Goal: Task Accomplishment & Management: Manage account settings

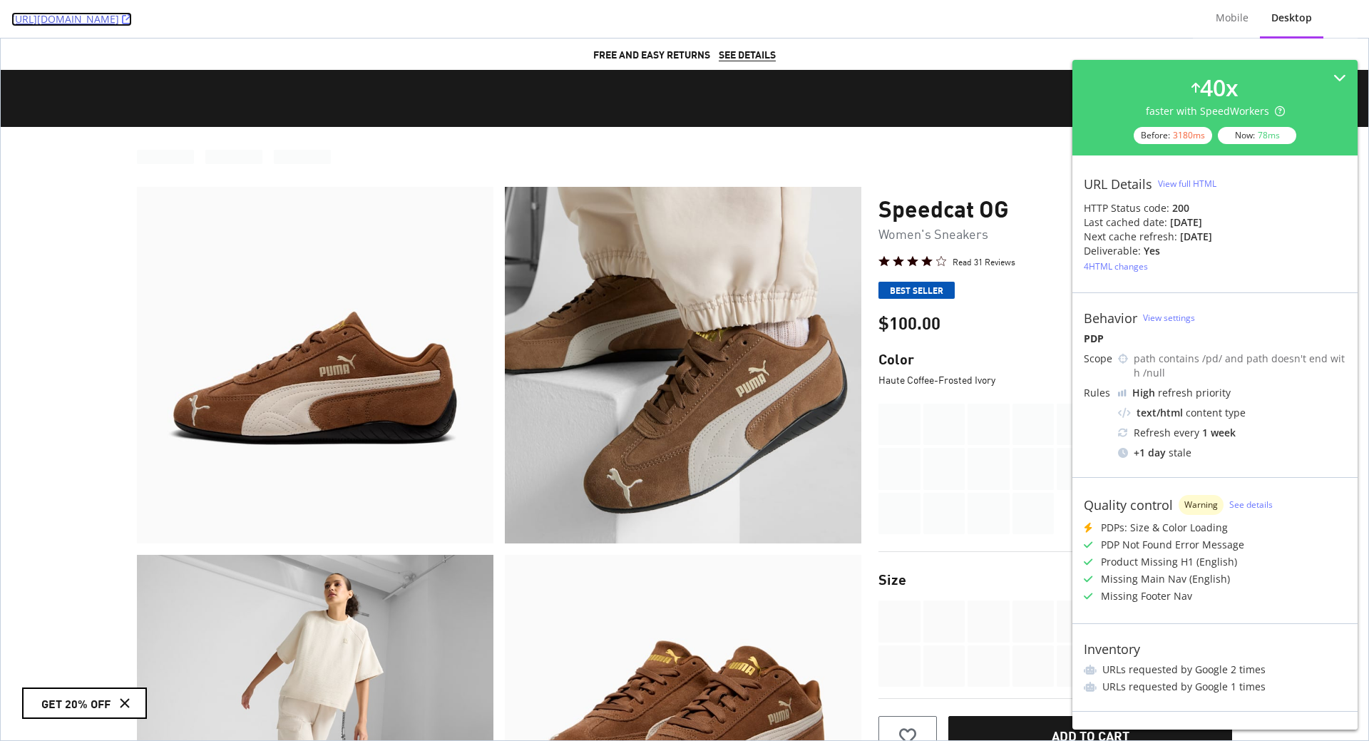
click at [132, 21] on icon at bounding box center [127, 19] width 10 height 10
click at [1213, 182] on div "View full HTML" at bounding box center [1187, 184] width 58 height 12
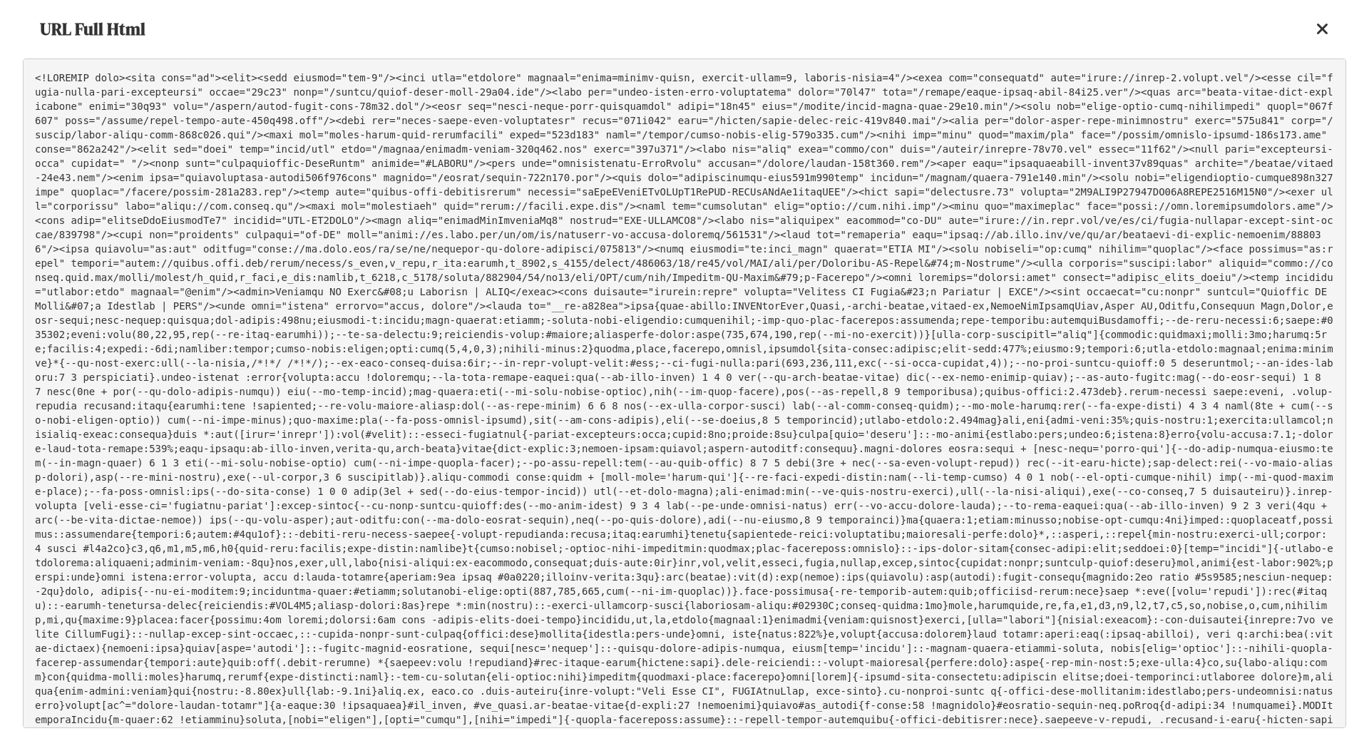
click at [702, 218] on pre at bounding box center [685, 393] width 1324 height 670
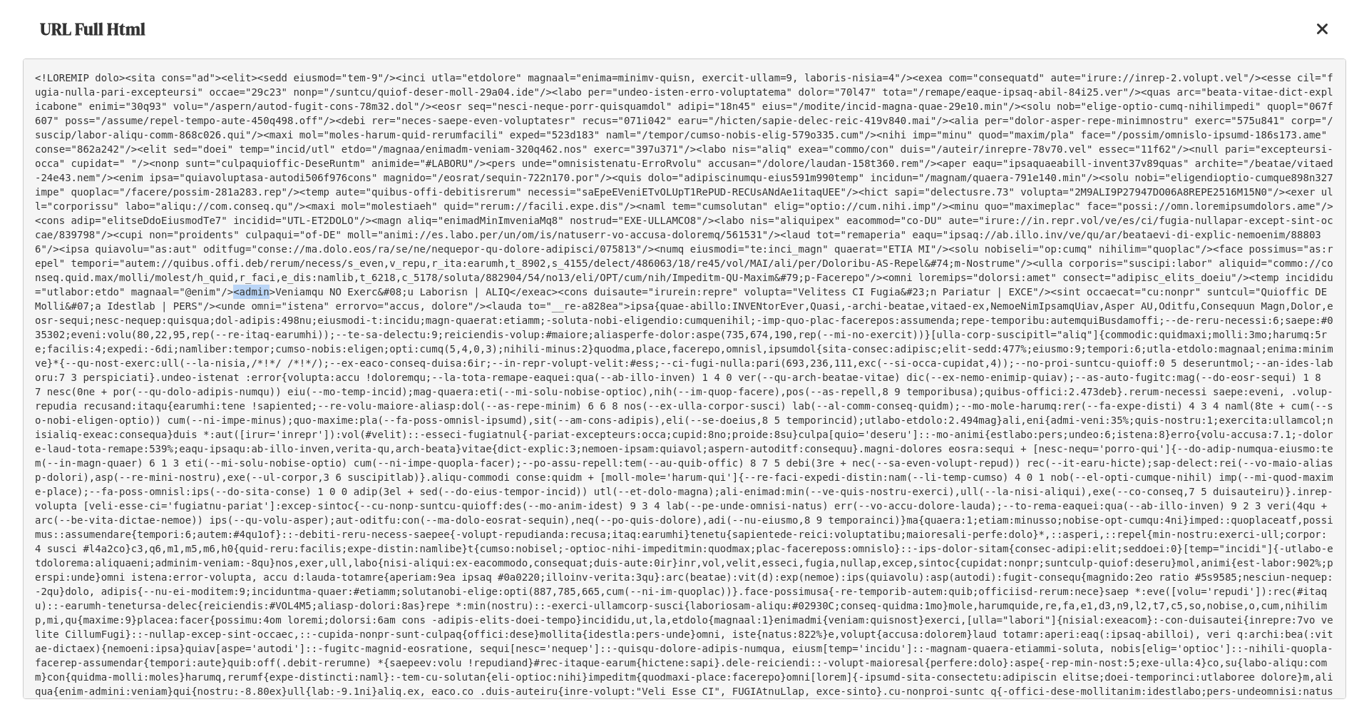
click at [1328, 29] on icon at bounding box center [1323, 29] width 13 height 17
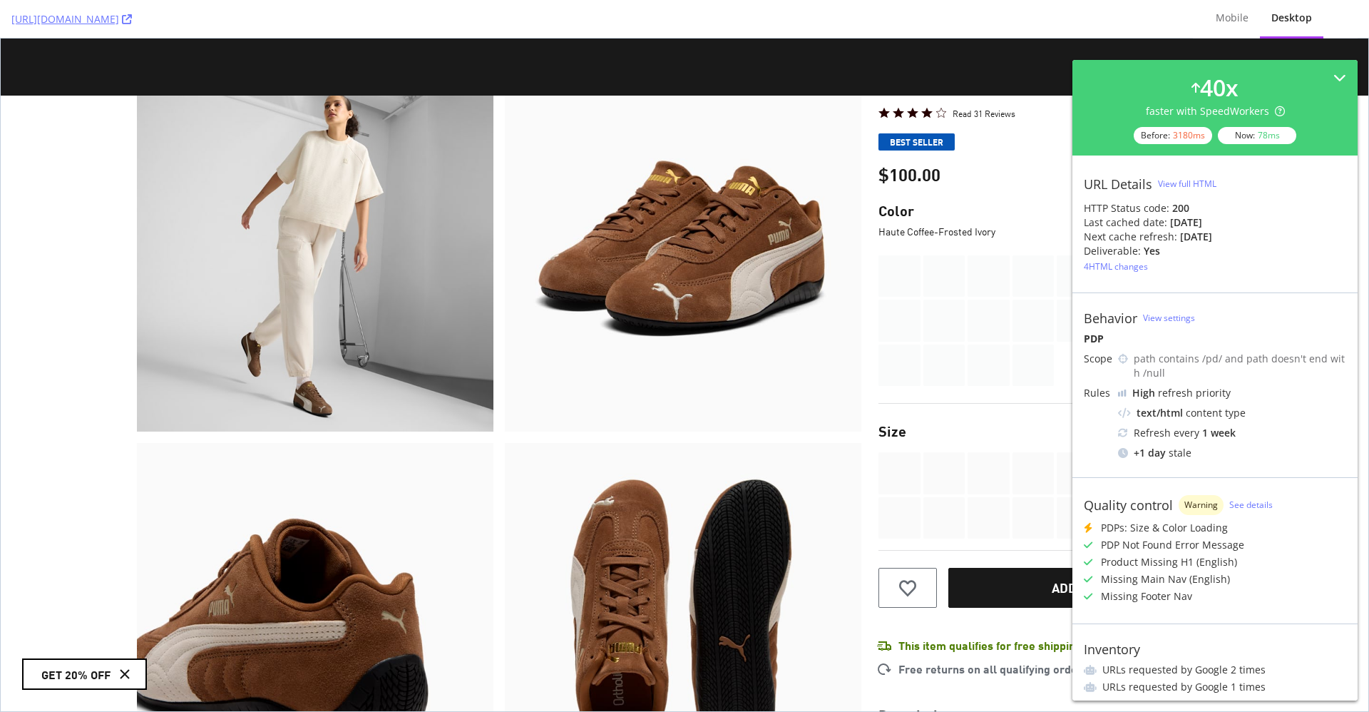
scroll to position [509, 0]
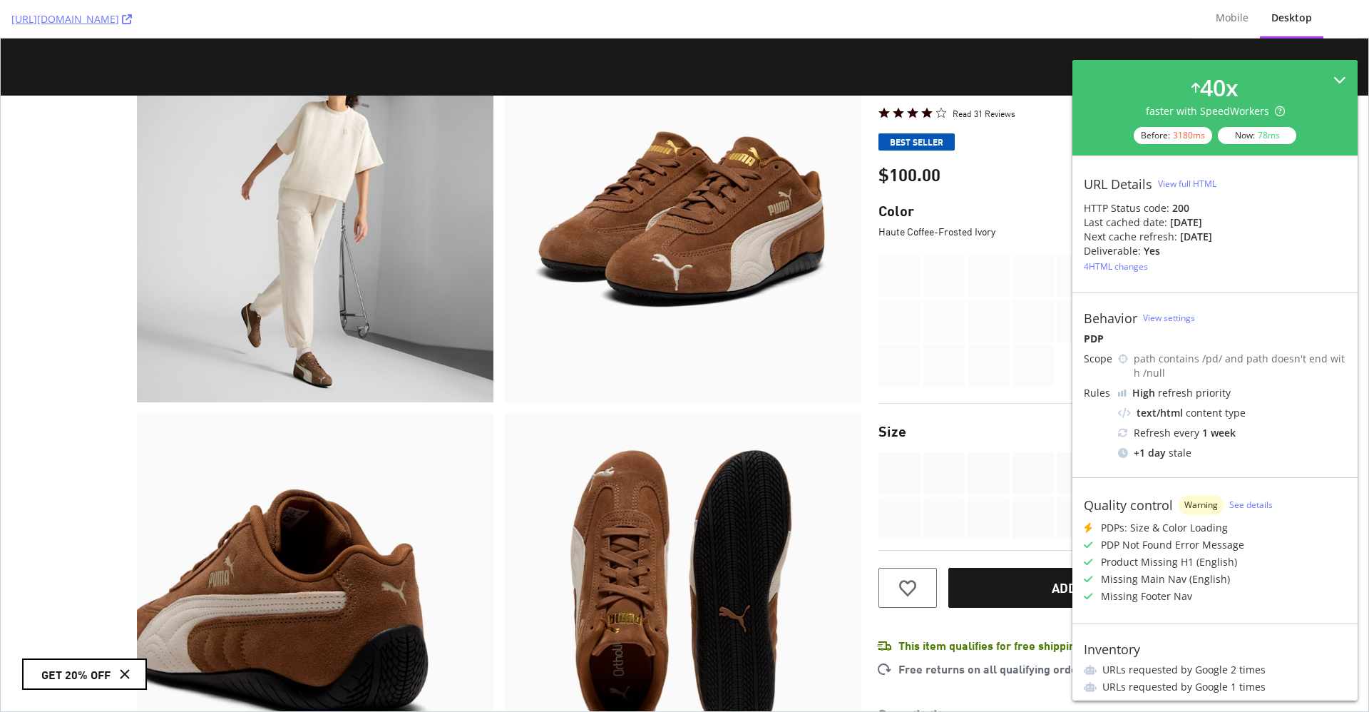
click at [1337, 78] on icon at bounding box center [1340, 79] width 13 height 13
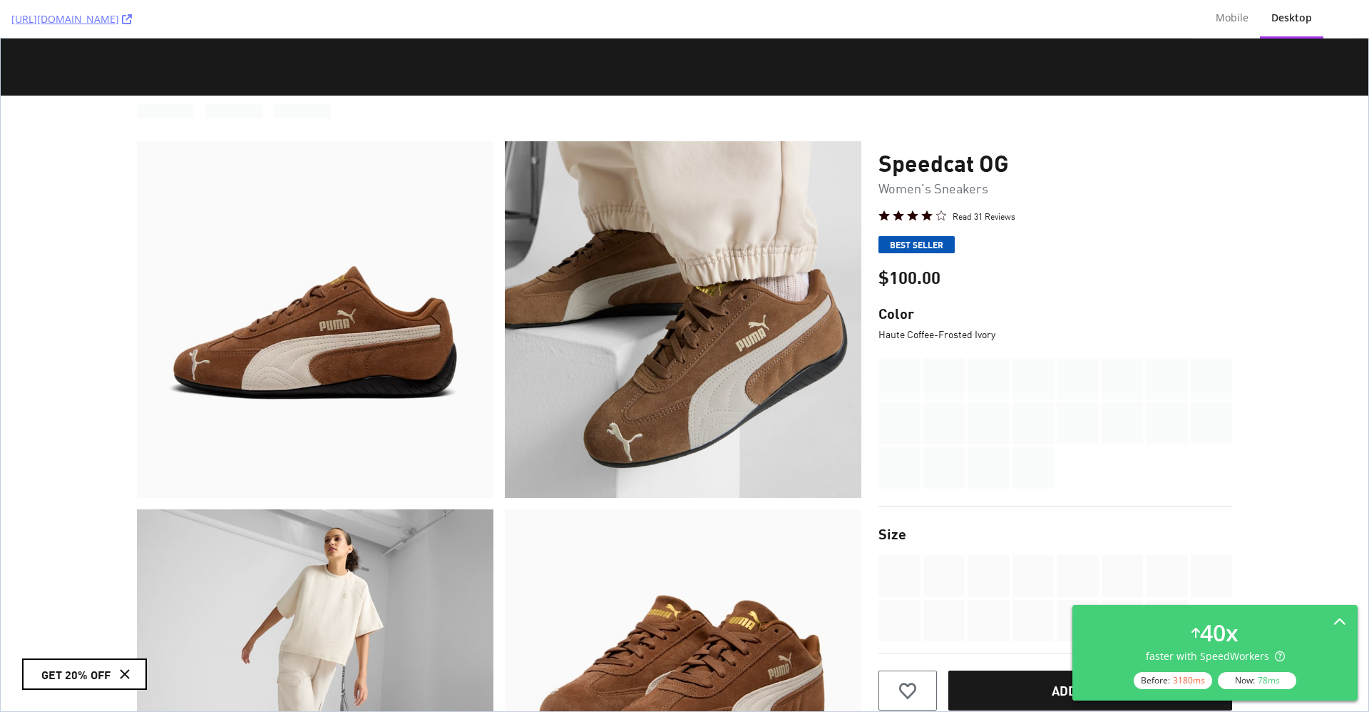
scroll to position [0, 0]
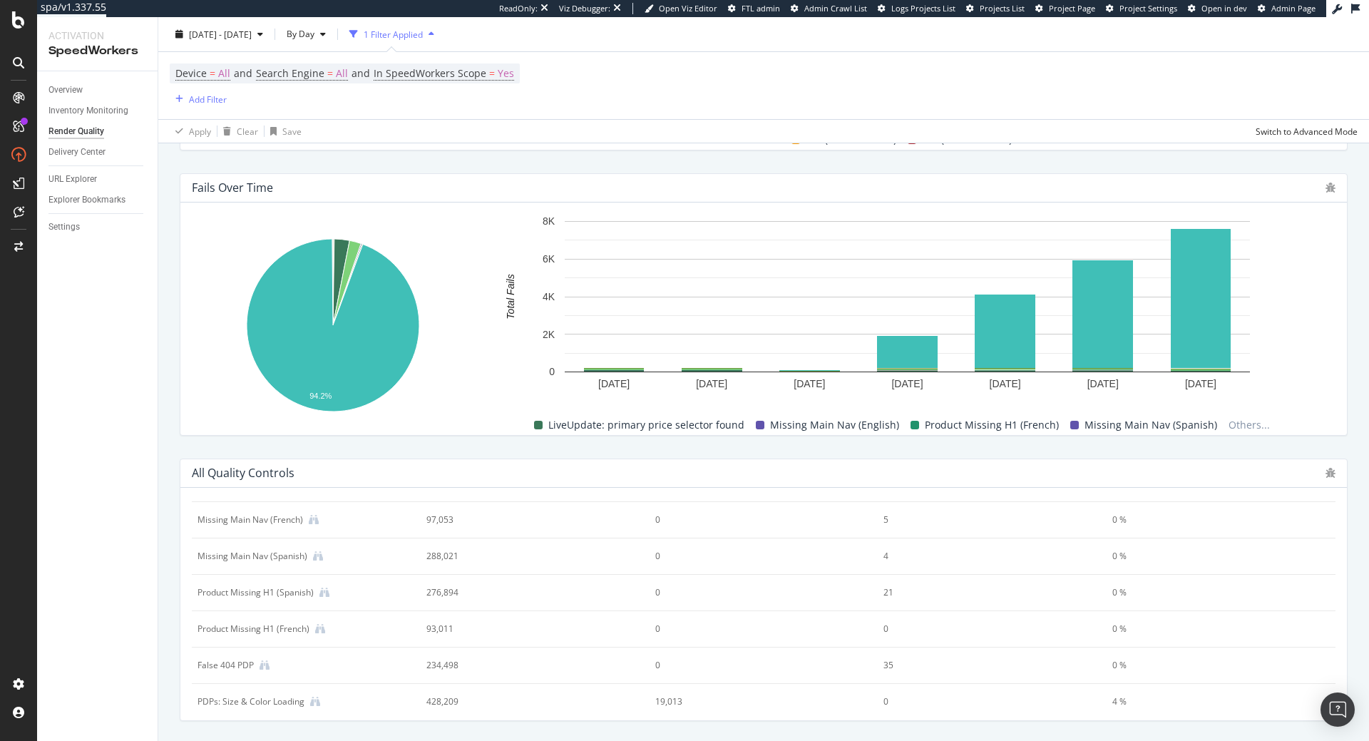
scroll to position [263, 0]
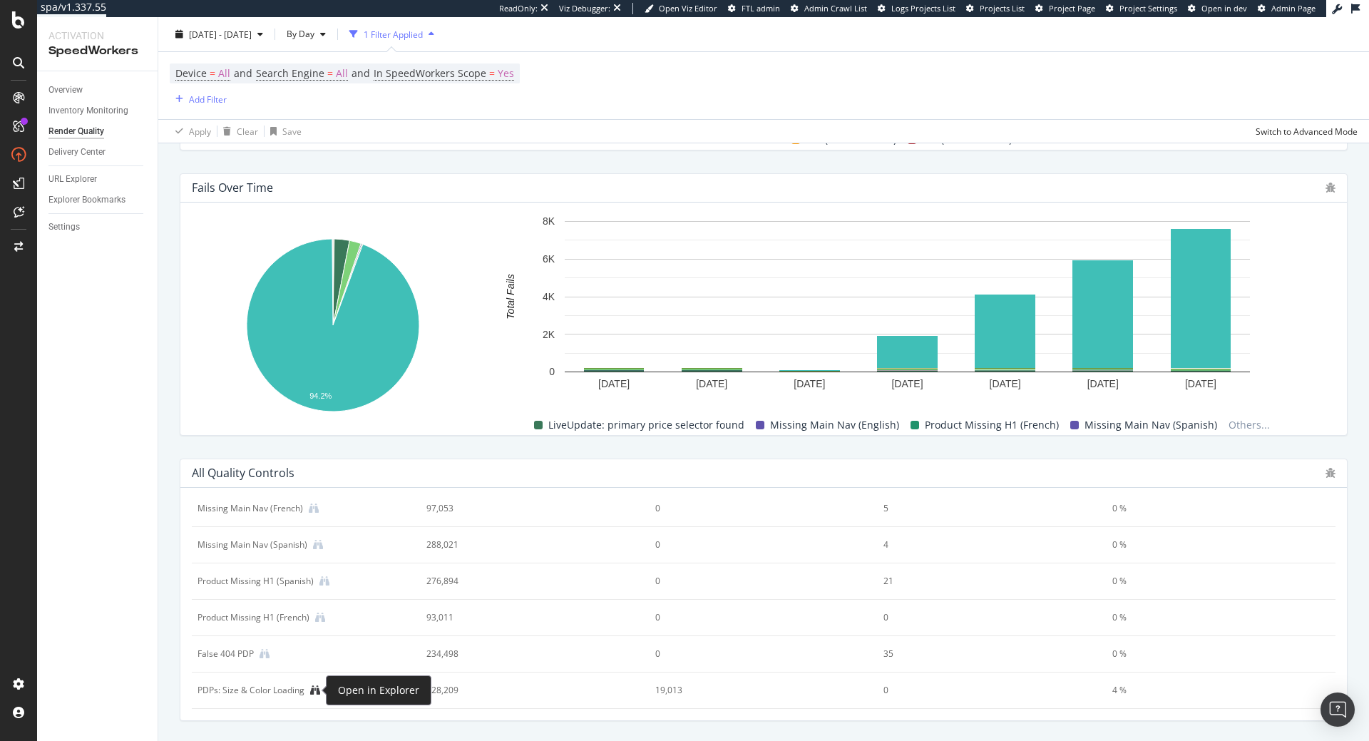
click at [317, 692] on icon at bounding box center [315, 690] width 10 height 10
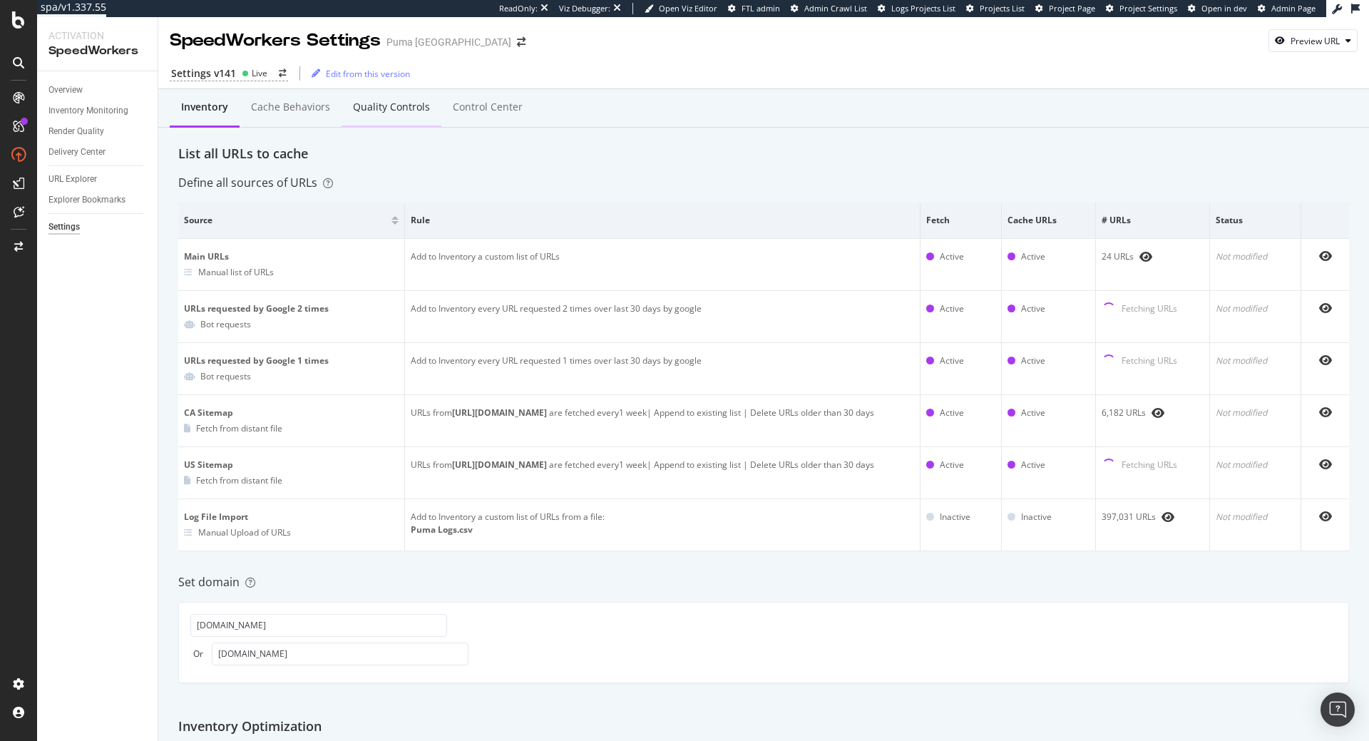
click at [398, 105] on div "Quality Controls" at bounding box center [391, 107] width 77 height 14
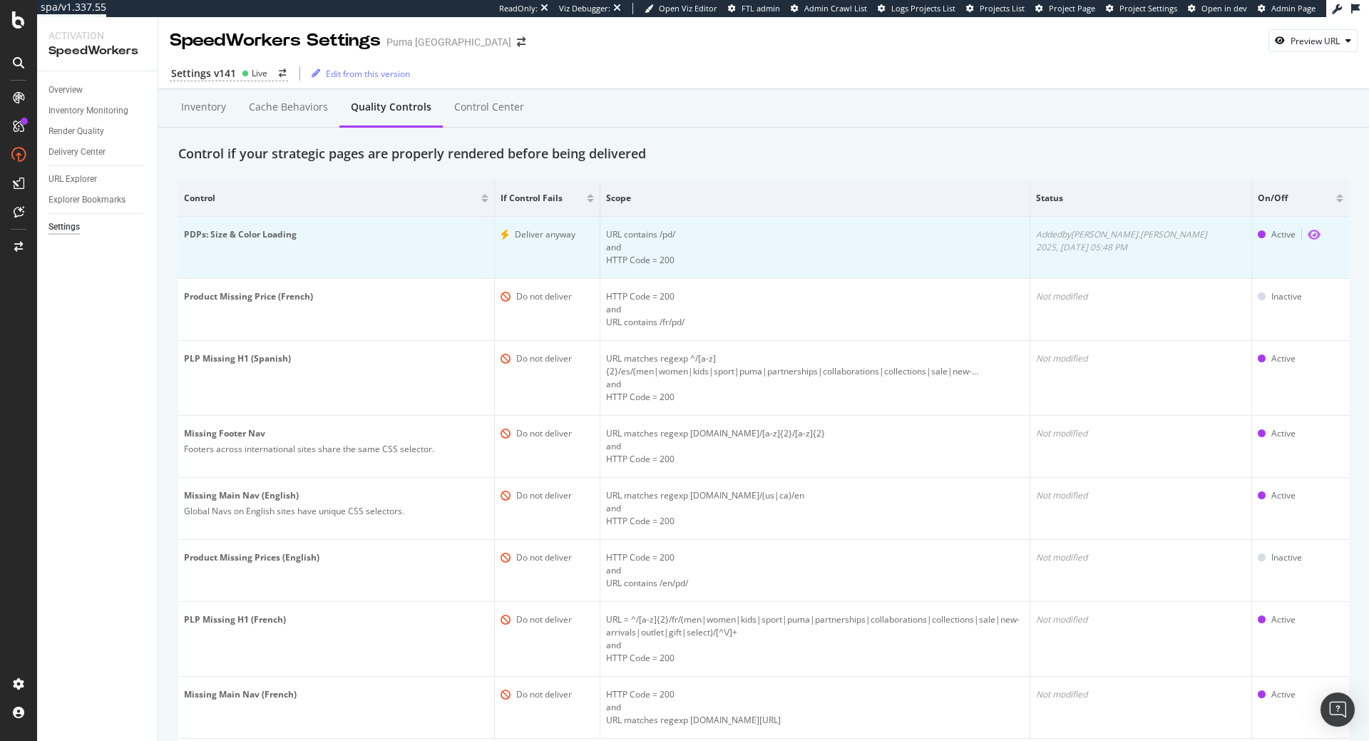
click at [1308, 236] on icon "eye" at bounding box center [1314, 234] width 13 height 11
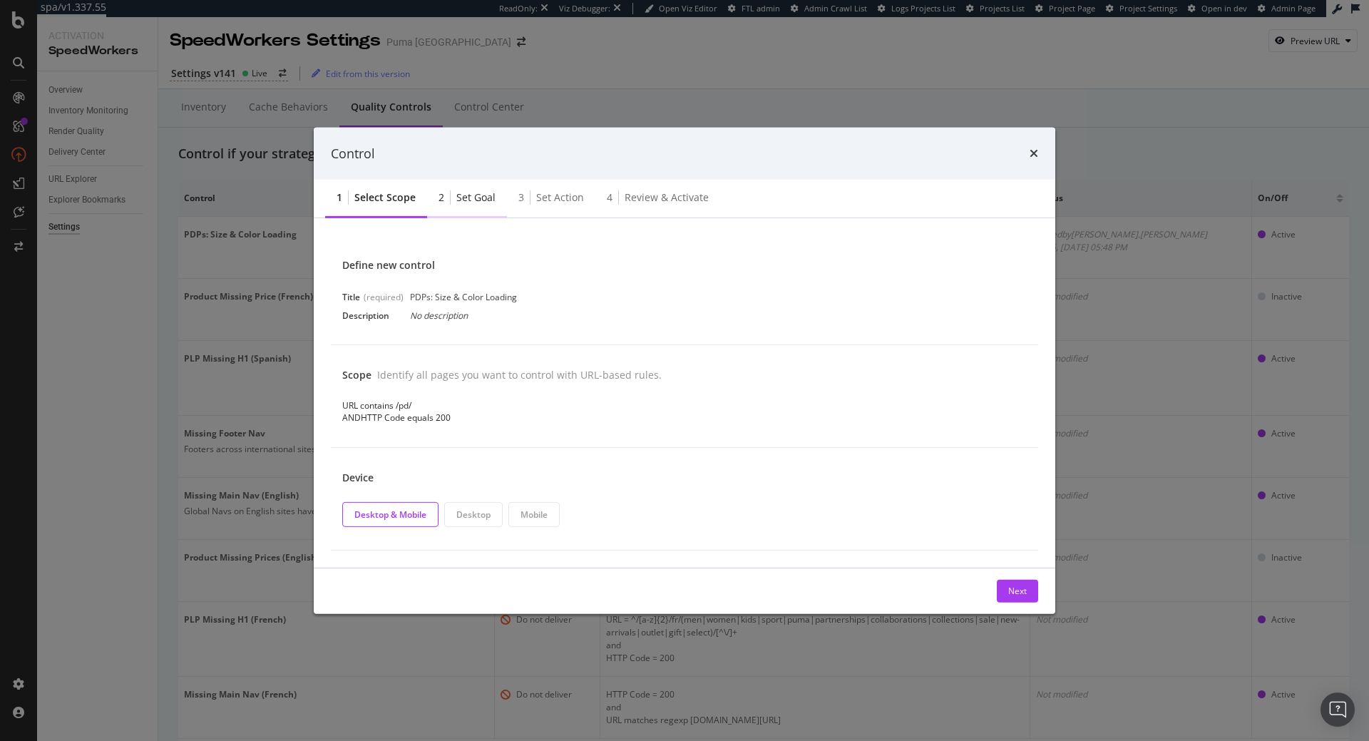
click at [483, 205] on div "2 Set goal" at bounding box center [467, 198] width 80 height 39
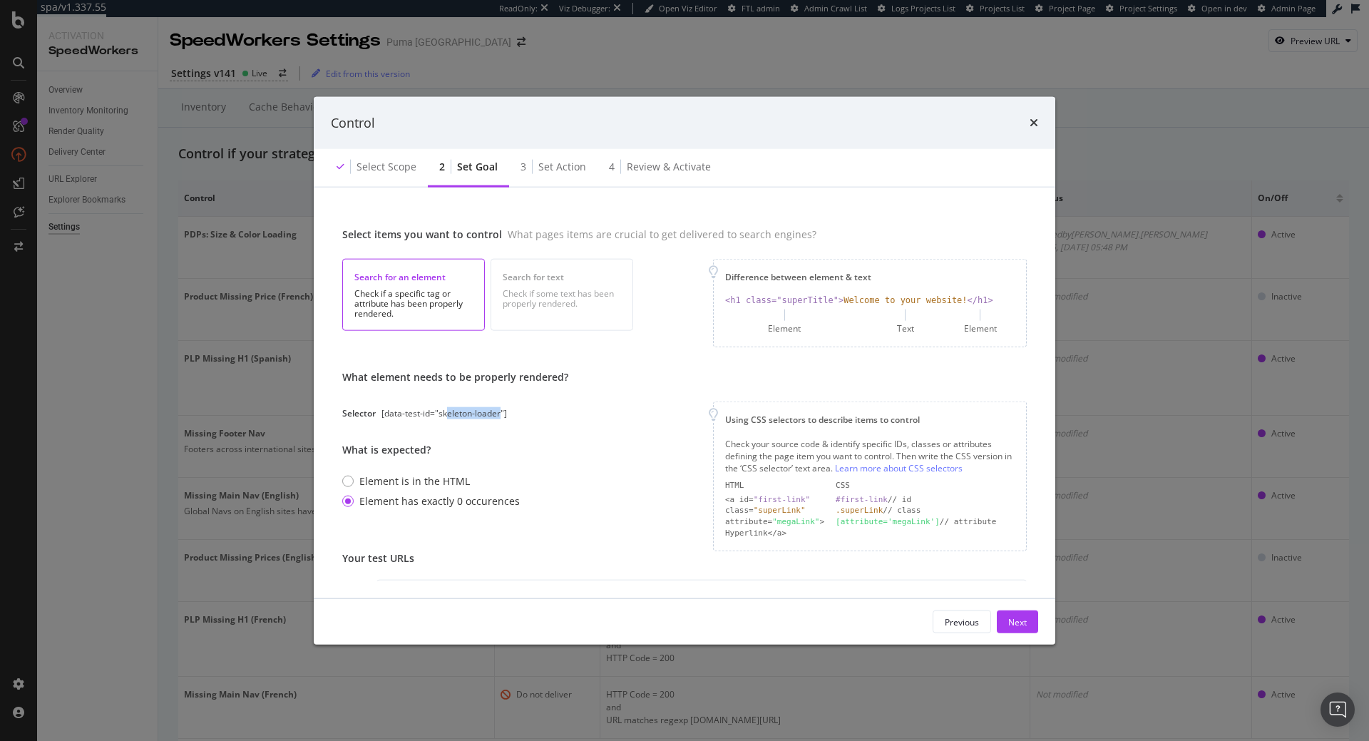
drag, startPoint x: 501, startPoint y: 415, endPoint x: 446, endPoint y: 413, distance: 55.0
click at [447, 413] on div "[data-test-id="skeleton-loader"]" at bounding box center [445, 413] width 126 height 12
click at [446, 413] on div "[data-test-id="skeleton-loader"]" at bounding box center [445, 413] width 126 height 12
click at [501, 414] on div "[data-test-id="skeleton-loader"]" at bounding box center [445, 413] width 126 height 12
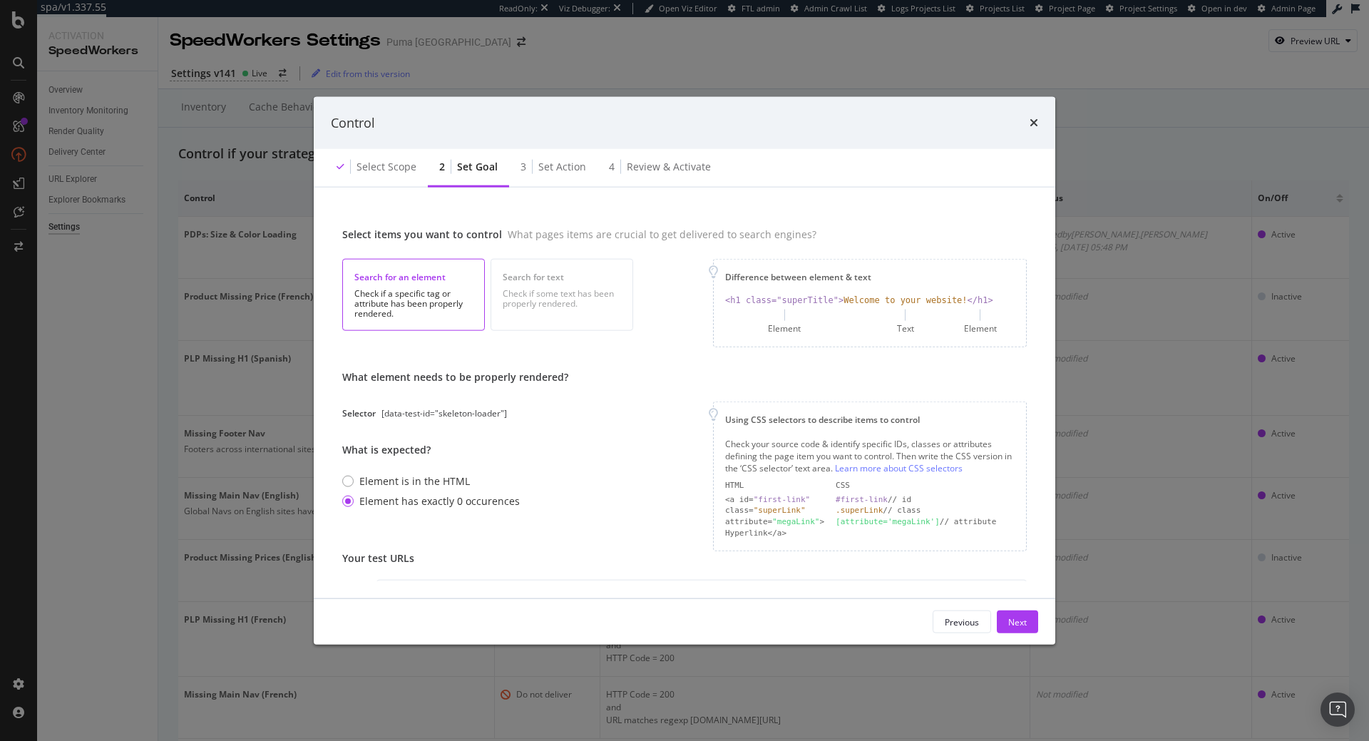
click at [513, 413] on div "Selector [data-test-id="skeleton-loader"]" at bounding box center [455, 413] width 226 height 12
drag, startPoint x: 505, startPoint y: 413, endPoint x: 398, endPoint y: 412, distance: 107.0
click at [398, 412] on div "[data-test-id="skeleton-loader"]" at bounding box center [445, 413] width 126 height 12
click at [389, 412] on div "[data-test-id="skeleton-loader"]" at bounding box center [445, 413] width 126 height 12
click at [382, 413] on div "[data-test-id="skeleton-loader"]" at bounding box center [445, 413] width 126 height 12
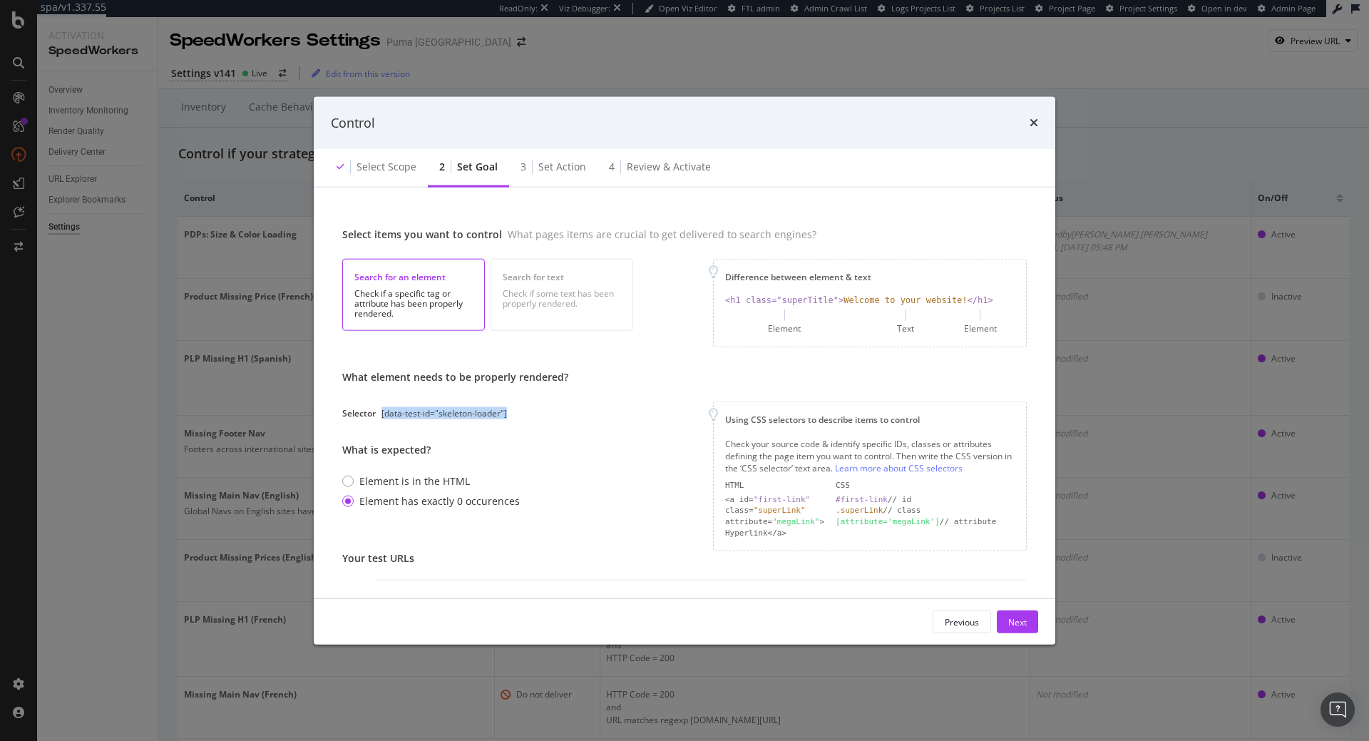
drag, startPoint x: 380, startPoint y: 413, endPoint x: 504, endPoint y: 413, distance: 123.4
click at [504, 413] on div "Selector [data-test-id="skeleton-loader"]" at bounding box center [455, 413] width 226 height 12
copy div "[data-test-id="skeleton-loader"]"
